Goal: Information Seeking & Learning: Learn about a topic

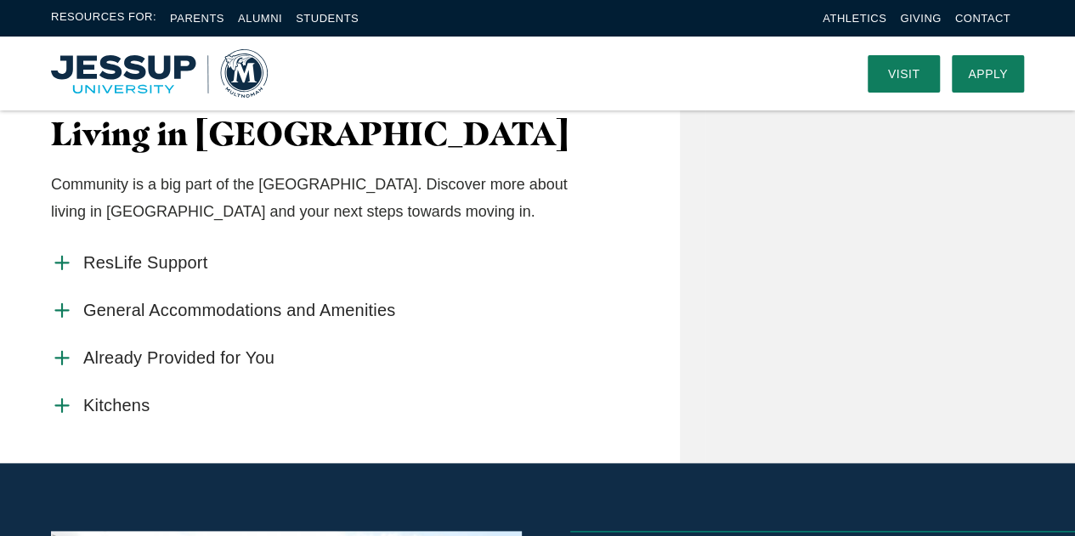
scroll to position [340, 0]
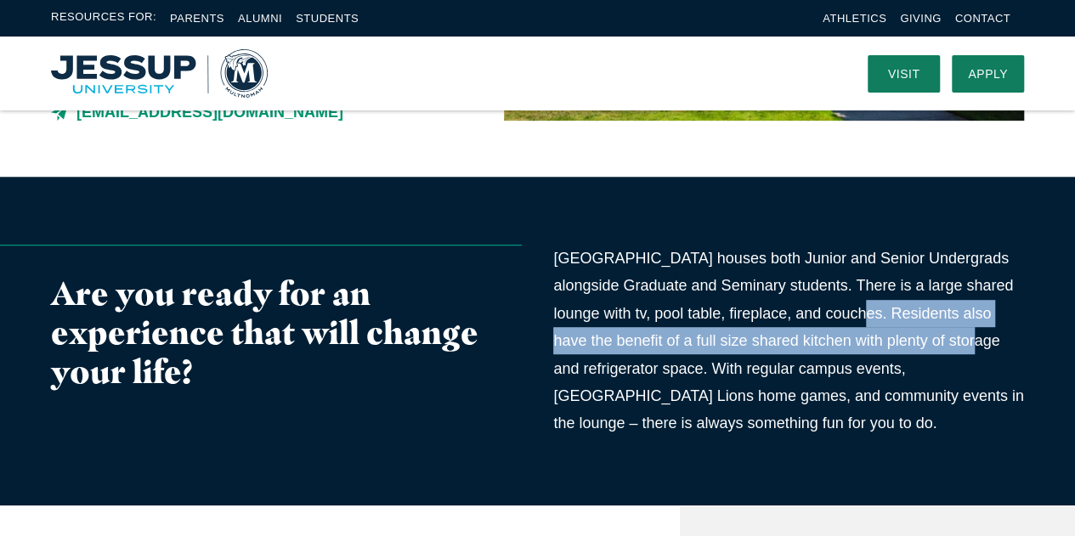
copy p "Residents also have the benefit of a full size shared kitchen with plenty of st…"
drag, startPoint x: 839, startPoint y: 379, endPoint x: 939, endPoint y: 413, distance: 105.9
click at [939, 413] on p "[GEOGRAPHIC_DATA] houses both Junior and Senior Undergrads alongside Graduate a…" at bounding box center [788, 341] width 471 height 193
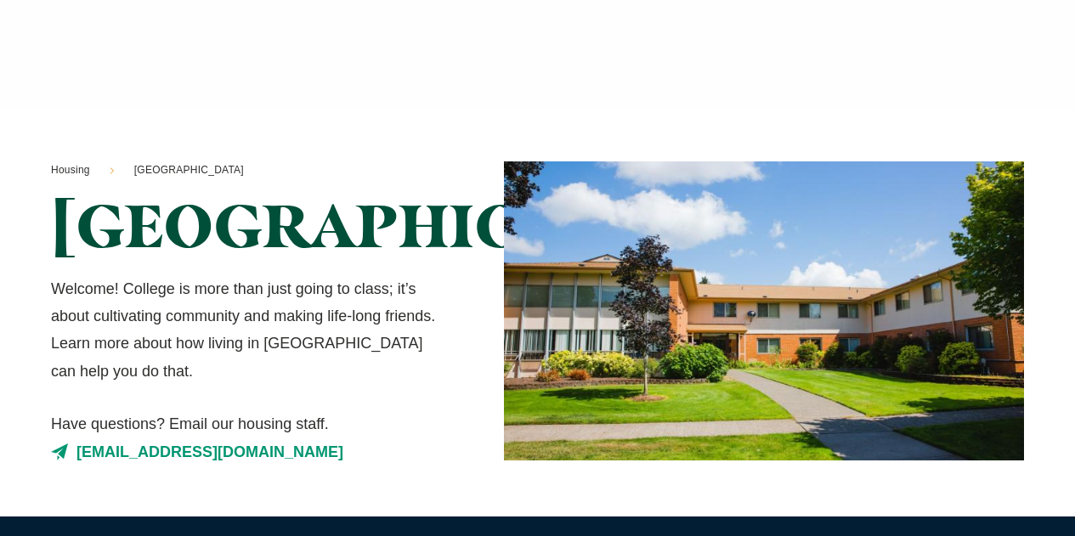
scroll to position [340, 0]
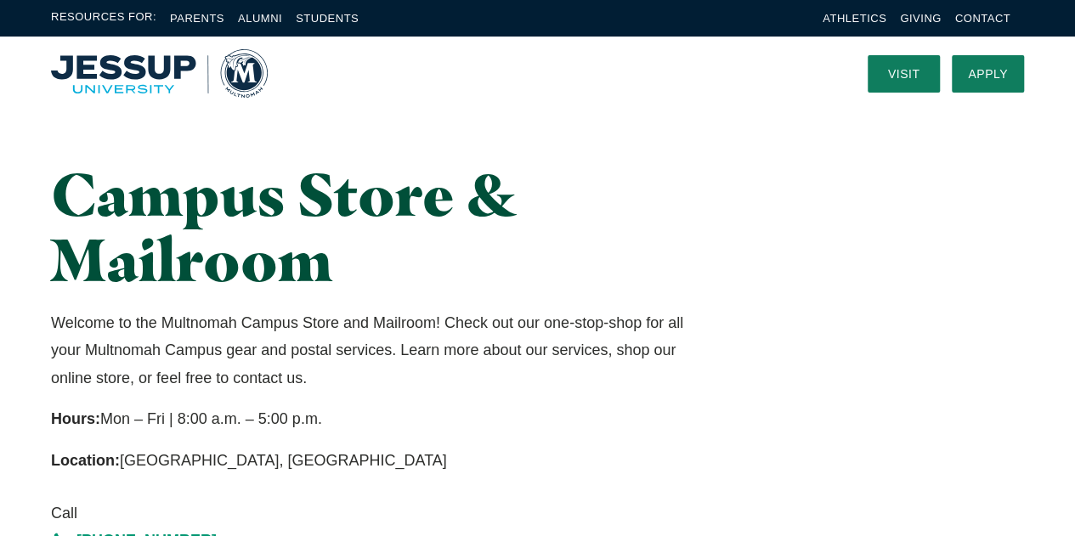
scroll to position [170, 0]
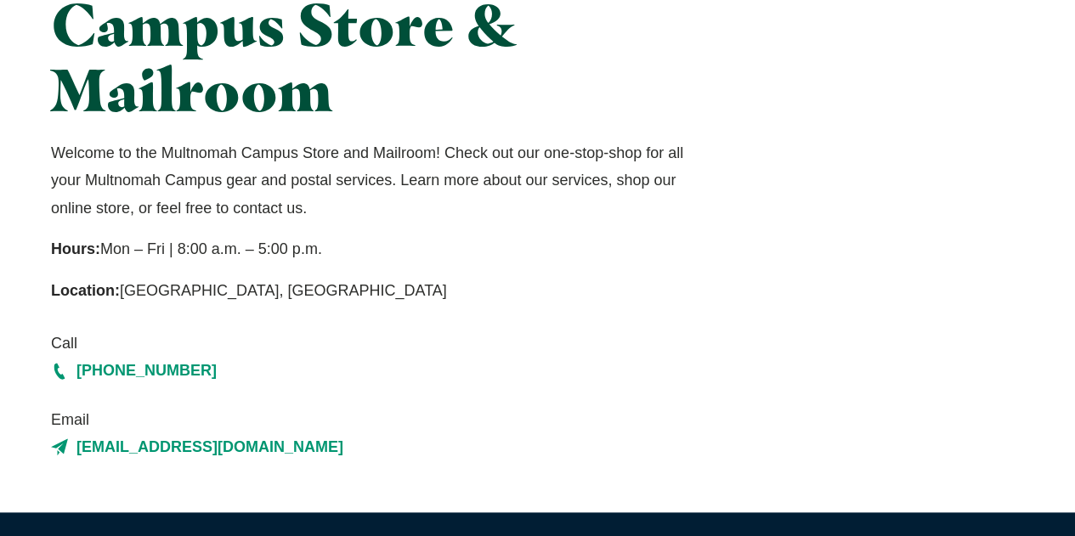
copy p "Hours: Mon – Fri | 8:00 a.m. – 5:00 p.m."
drag, startPoint x: 49, startPoint y: 247, endPoint x: 365, endPoint y: 249, distance: 315.4
click at [365, 249] on div "Campus Store & Mailroom Welcome to the Multnomah Campus Store and Mailroom! Che…" at bounding box center [370, 226] width 670 height 470
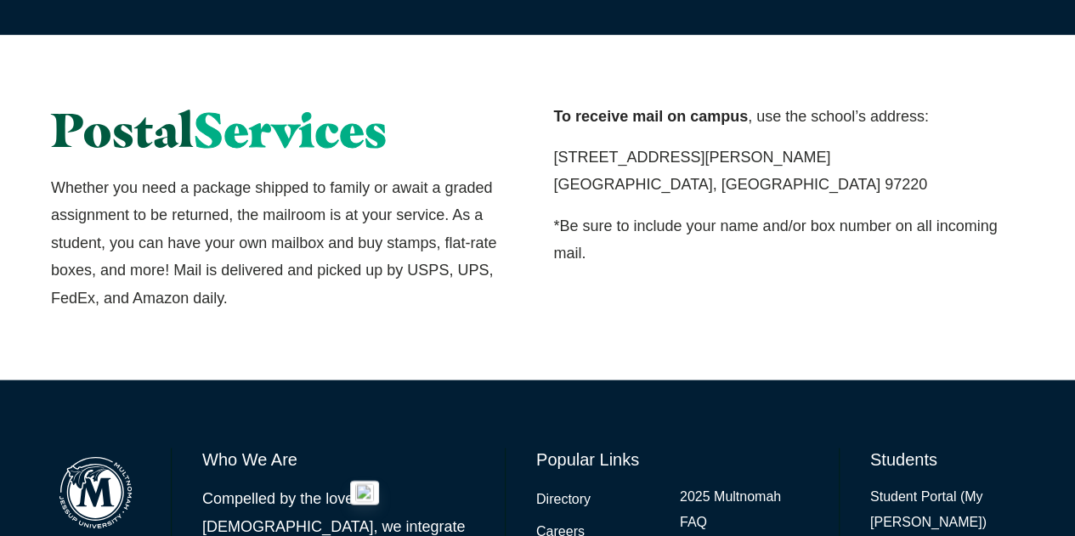
scroll to position [1358, 0]
